Goal: Information Seeking & Learning: Compare options

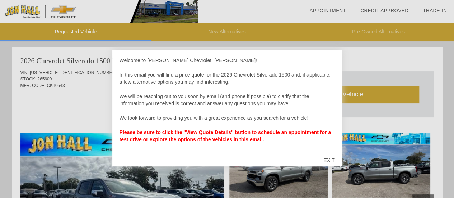
click at [330, 159] on div "EXIT" at bounding box center [328, 160] width 25 height 22
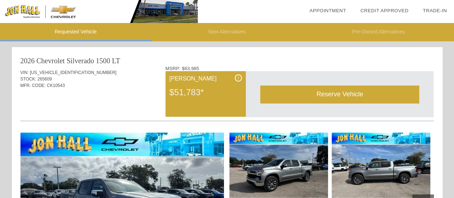
click at [239, 77] on div "i" at bounding box center [238, 77] width 7 height 7
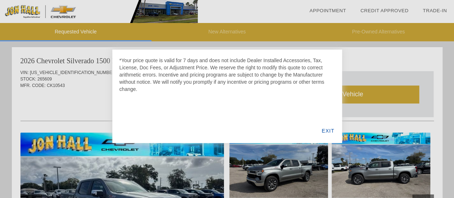
click at [325, 131] on div "EXIT" at bounding box center [328, 130] width 28 height 24
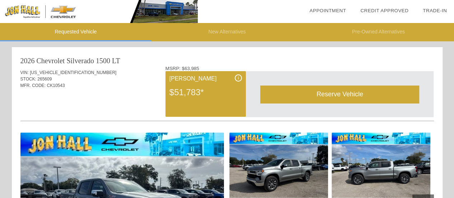
click at [378, 32] on li "Pre-Owned Alternatives" at bounding box center [379, 32] width 152 height 18
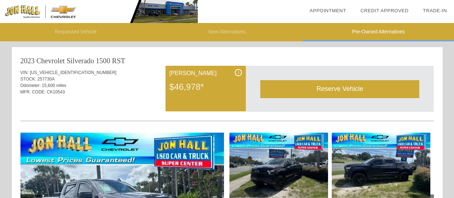
click at [396, 32] on li "Pre-Owned Alternatives" at bounding box center [379, 32] width 152 height 18
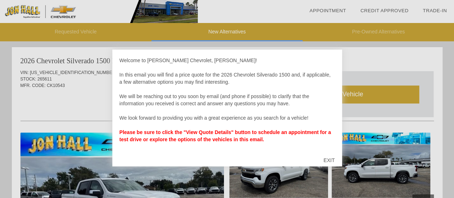
scroll to position [2, 0]
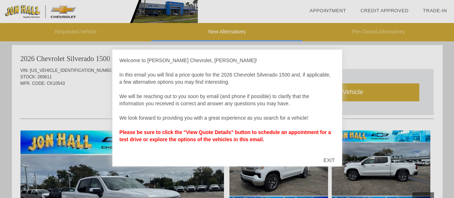
click at [328, 158] on div "EXIT" at bounding box center [328, 160] width 25 height 22
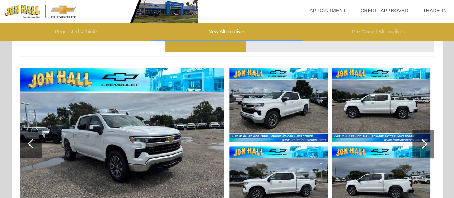
scroll to position [0, 0]
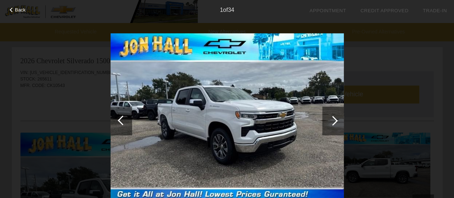
click at [329, 119] on div at bounding box center [333, 121] width 10 height 10
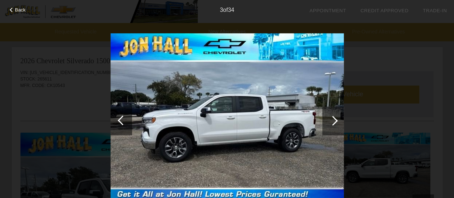
click at [329, 119] on div at bounding box center [333, 121] width 10 height 10
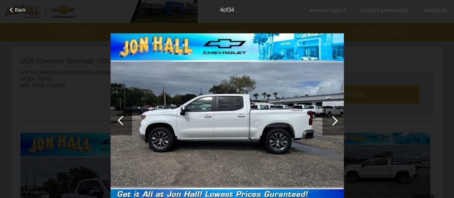
click at [329, 119] on div at bounding box center [333, 121] width 10 height 10
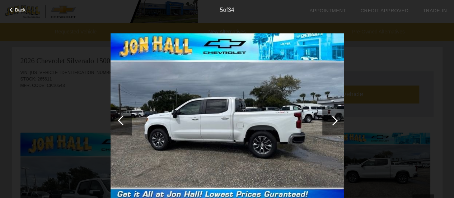
click at [329, 119] on div at bounding box center [333, 121] width 10 height 10
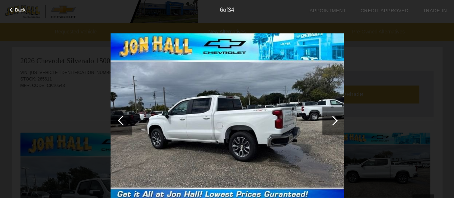
click at [329, 119] on div at bounding box center [333, 121] width 10 height 10
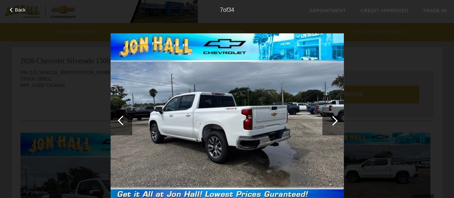
click at [329, 119] on div at bounding box center [333, 121] width 10 height 10
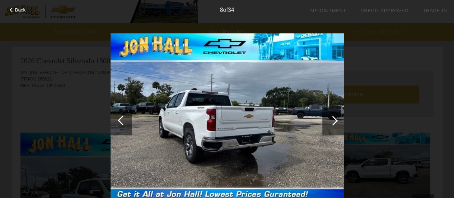
click at [332, 124] on div at bounding box center [333, 121] width 10 height 10
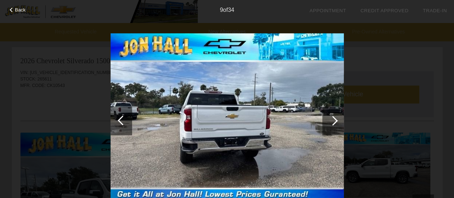
click at [332, 124] on div at bounding box center [333, 121] width 10 height 10
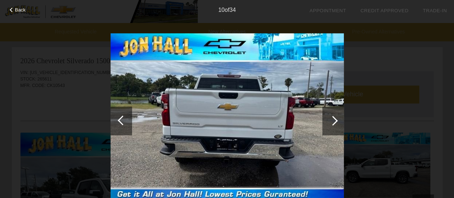
click at [332, 124] on div at bounding box center [333, 121] width 10 height 10
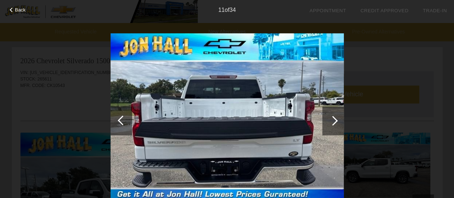
click at [332, 124] on div at bounding box center [333, 121] width 10 height 10
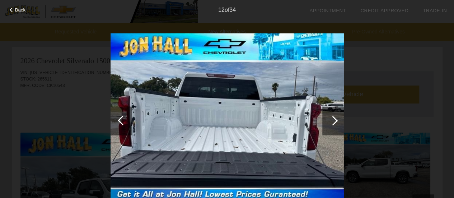
click at [332, 124] on div at bounding box center [333, 121] width 10 height 10
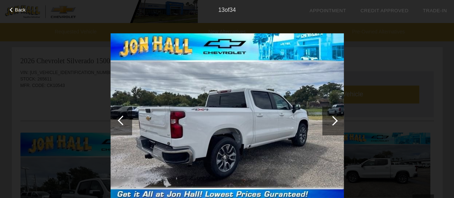
click at [332, 124] on div at bounding box center [333, 121] width 10 height 10
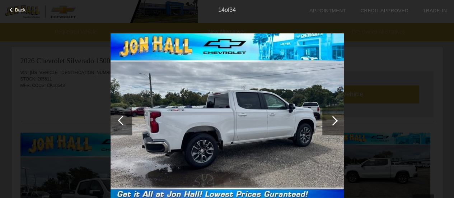
click at [332, 124] on div at bounding box center [333, 121] width 10 height 10
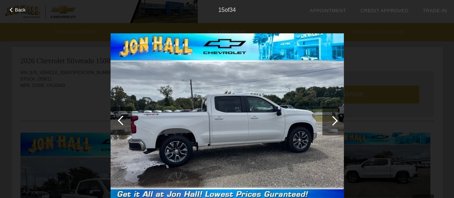
click at [332, 124] on div at bounding box center [333, 121] width 10 height 10
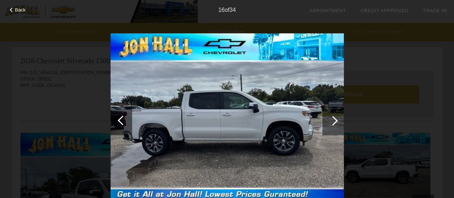
click at [332, 124] on div at bounding box center [333, 121] width 10 height 10
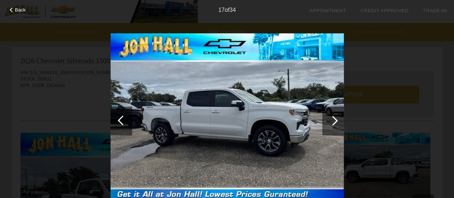
click at [332, 124] on div at bounding box center [333, 121] width 10 height 10
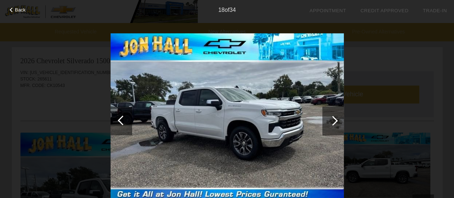
click at [332, 124] on div at bounding box center [333, 121] width 10 height 10
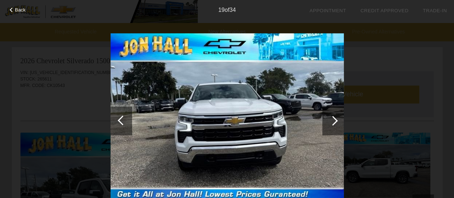
click at [332, 124] on div at bounding box center [333, 121] width 10 height 10
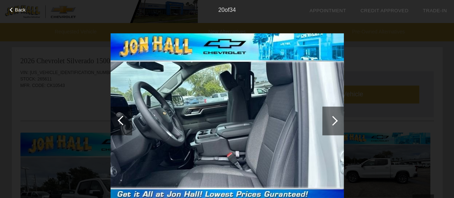
click at [332, 124] on div at bounding box center [333, 121] width 10 height 10
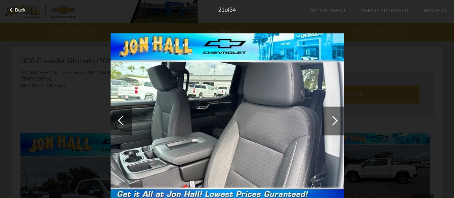
click at [332, 124] on div at bounding box center [333, 121] width 10 height 10
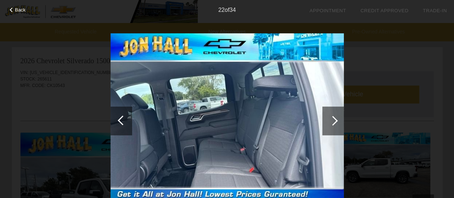
click at [17, 11] on span "Back" at bounding box center [20, 9] width 11 height 5
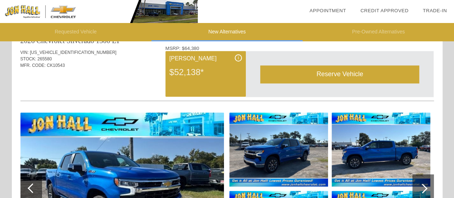
scroll to position [312, 0]
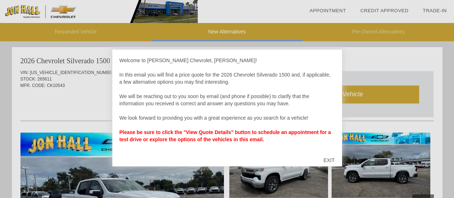
scroll to position [2, 0]
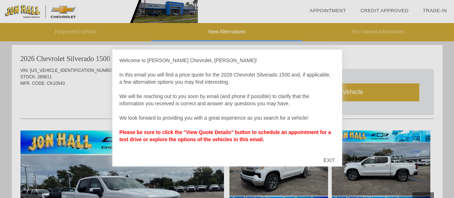
click at [326, 160] on div "EXIT" at bounding box center [328, 160] width 25 height 22
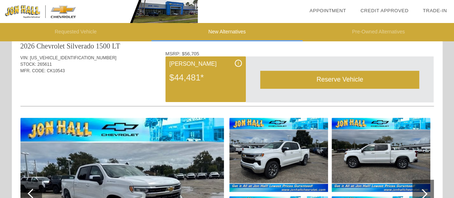
scroll to position [0, 0]
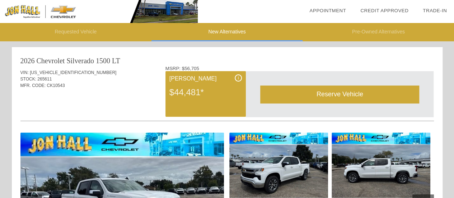
click at [377, 29] on li "Pre-Owned Alternatives" at bounding box center [379, 32] width 152 height 18
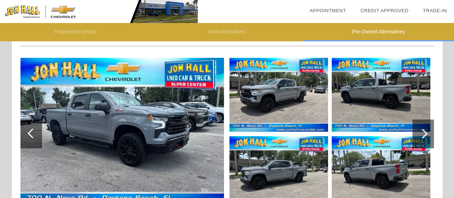
scroll to position [802, 0]
